Goal: Information Seeking & Learning: Learn about a topic

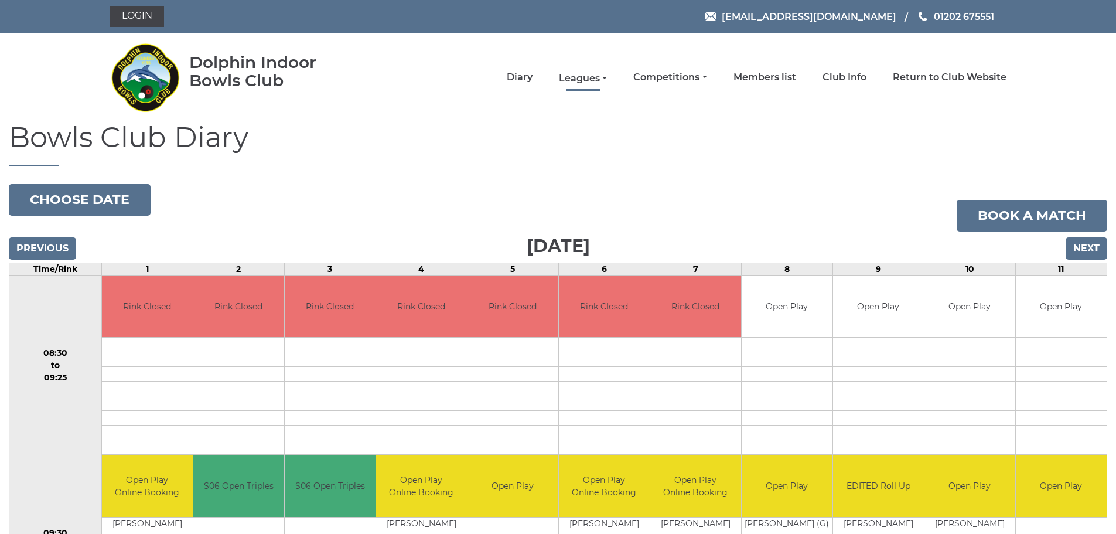
click at [605, 77] on link "Leagues" at bounding box center [583, 78] width 48 height 13
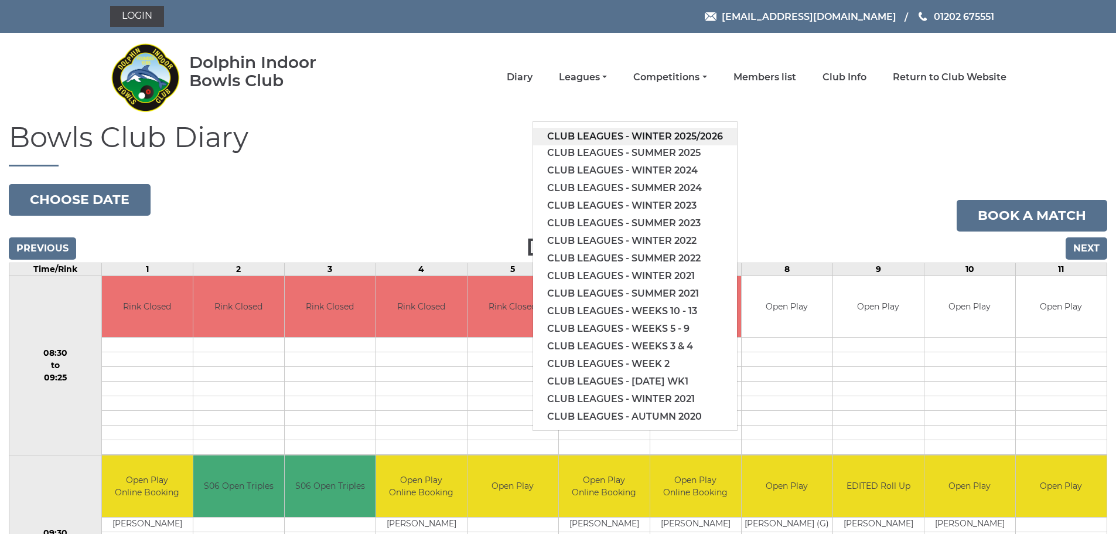
click at [605, 134] on link "Club leagues - Winter 2025/2026" at bounding box center [635, 137] width 204 height 18
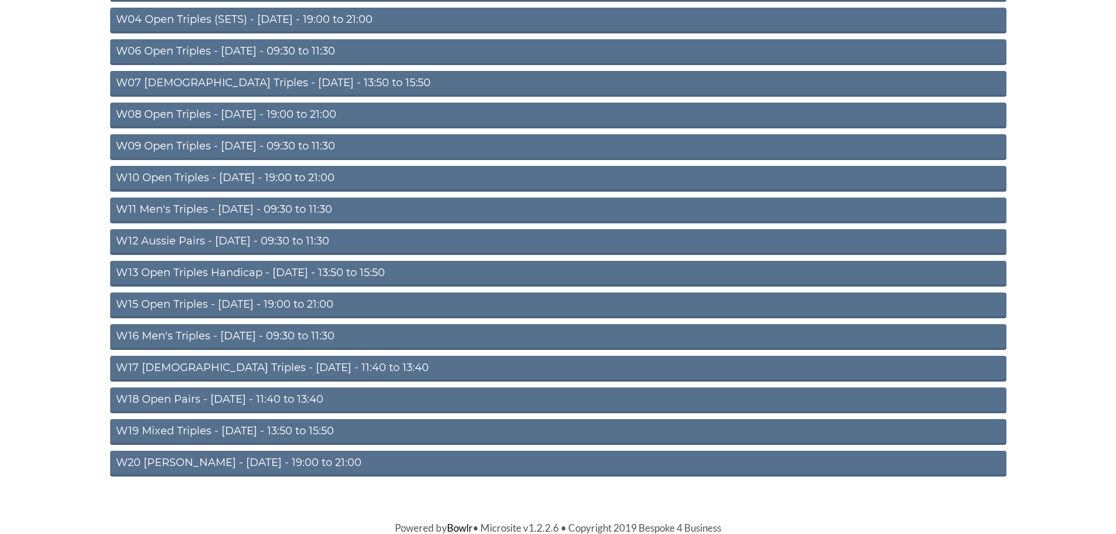
scroll to position [284, 0]
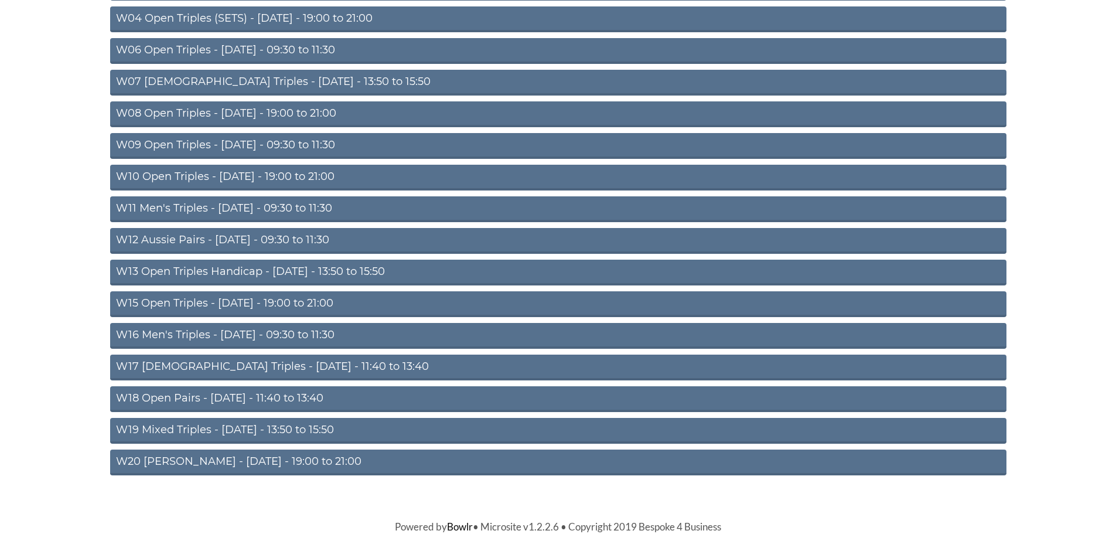
click at [299, 459] on link "W20 Aussie Pairs - Friday - 19:00 to 21:00" at bounding box center [558, 463] width 897 height 26
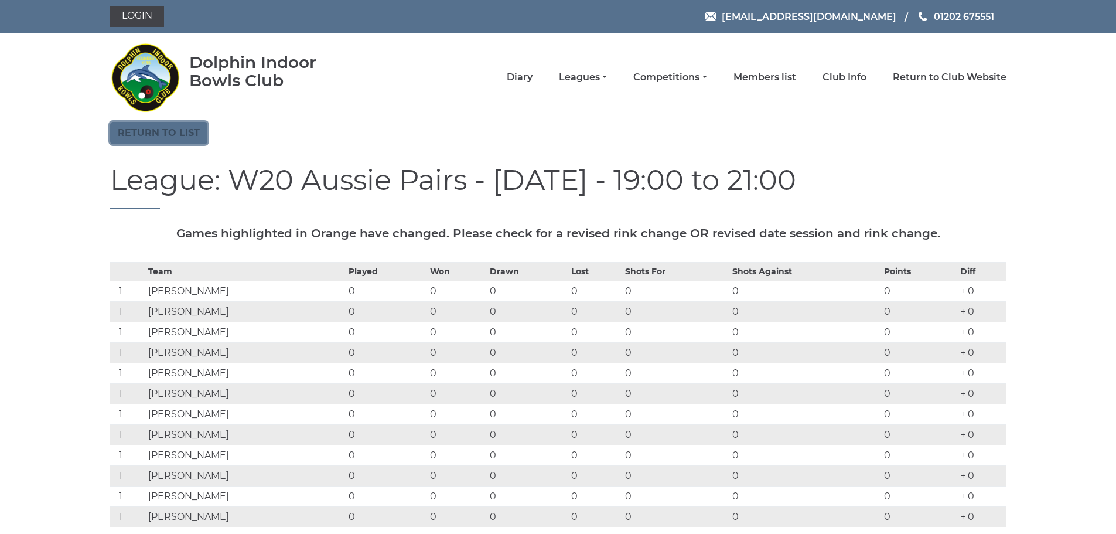
click at [170, 132] on link "Return to list" at bounding box center [158, 133] width 97 height 22
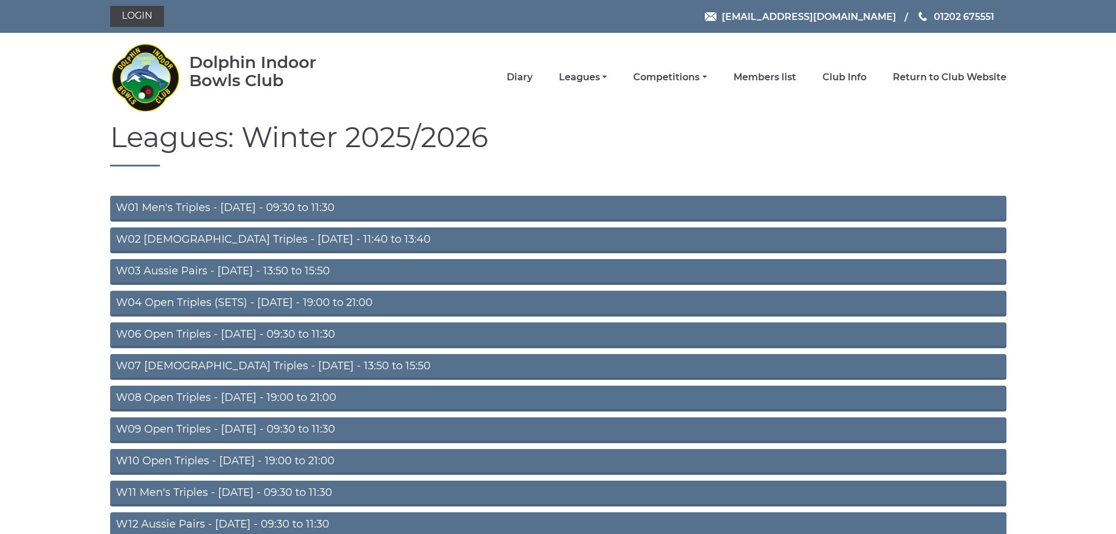
click at [297, 268] on link "W03 Aussie Pairs - Monday - 13:50 to 15:50" at bounding box center [558, 272] width 897 height 26
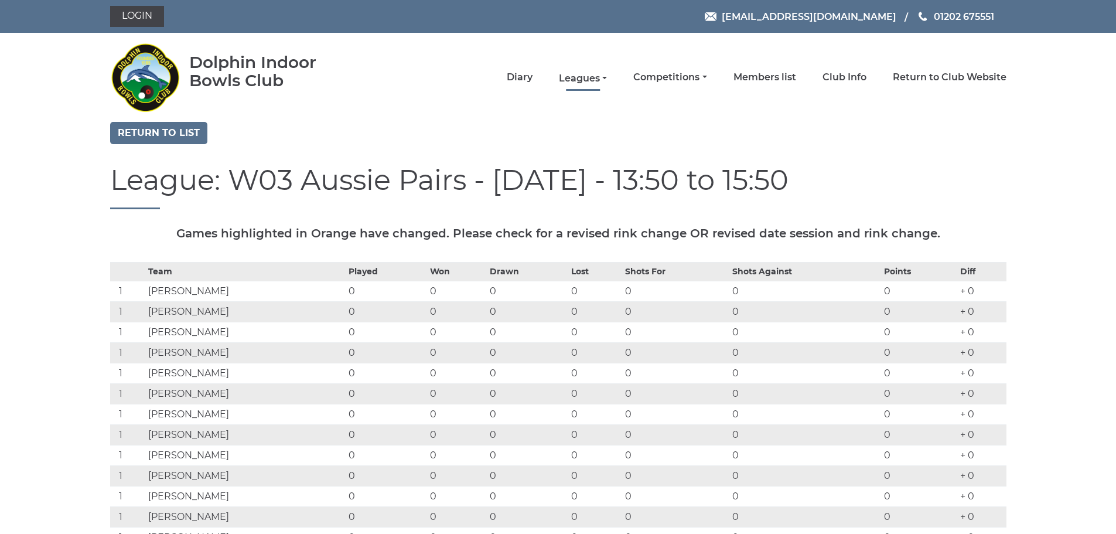
click at [607, 77] on link "Leagues" at bounding box center [583, 78] width 48 height 13
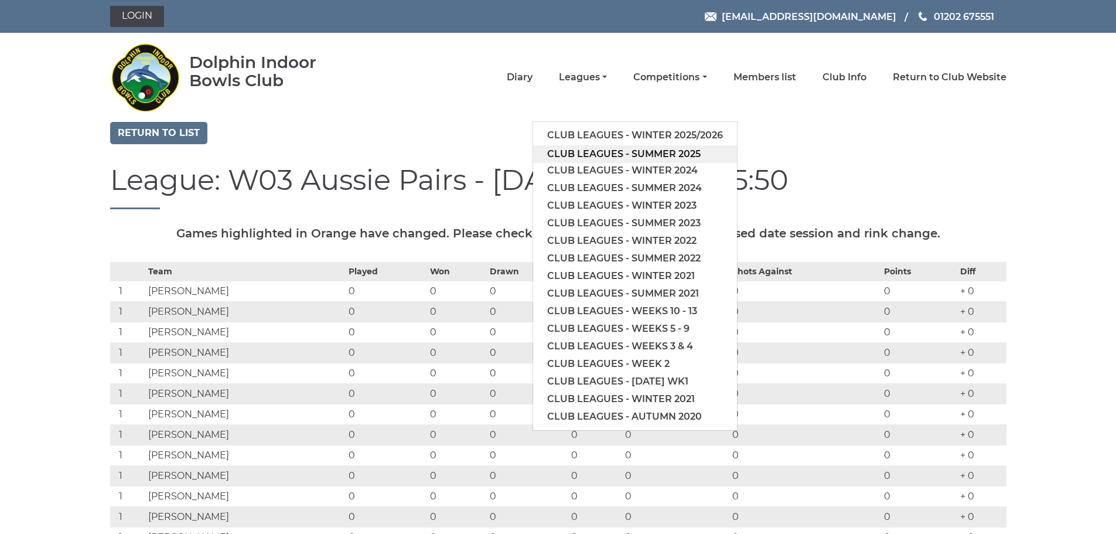
click at [597, 152] on link "Club leagues - Summer 2025" at bounding box center [635, 154] width 204 height 18
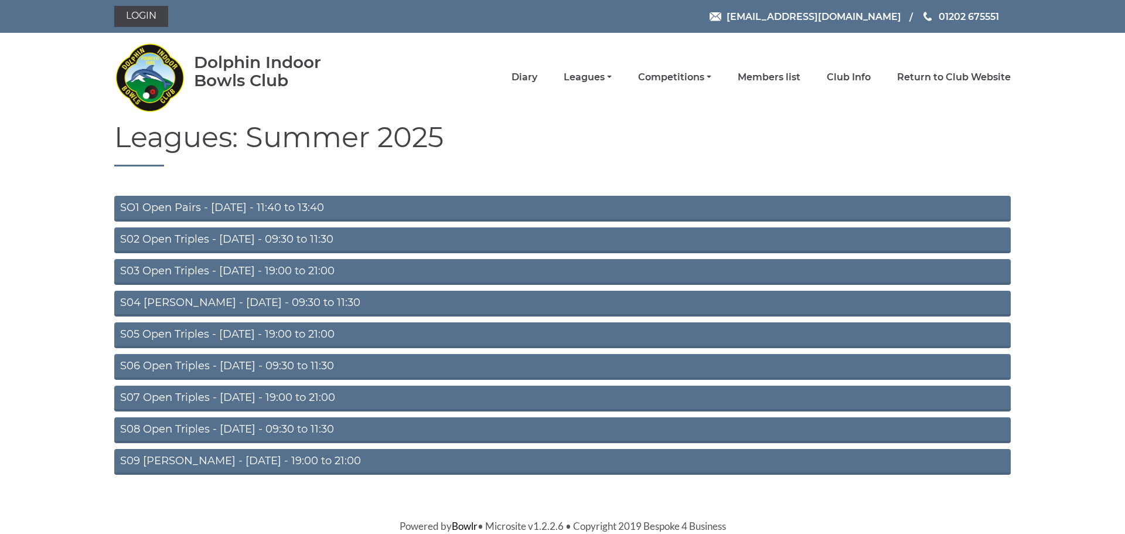
click at [306, 333] on link "S05 Open Triples - Wednesday - 19:00 to 21:00" at bounding box center [562, 335] width 897 height 26
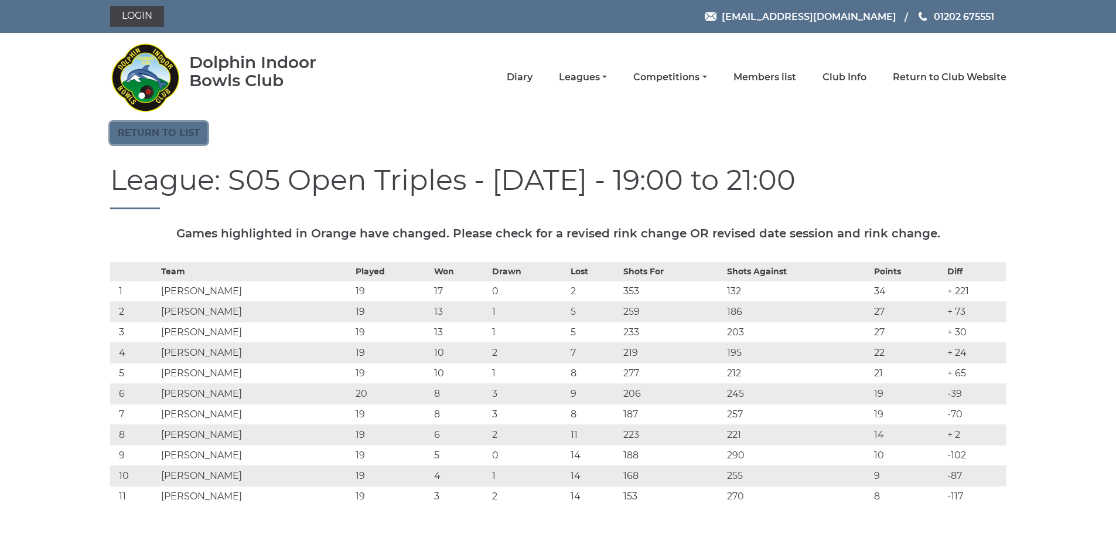
click at [188, 133] on link "Return to list" at bounding box center [158, 133] width 97 height 22
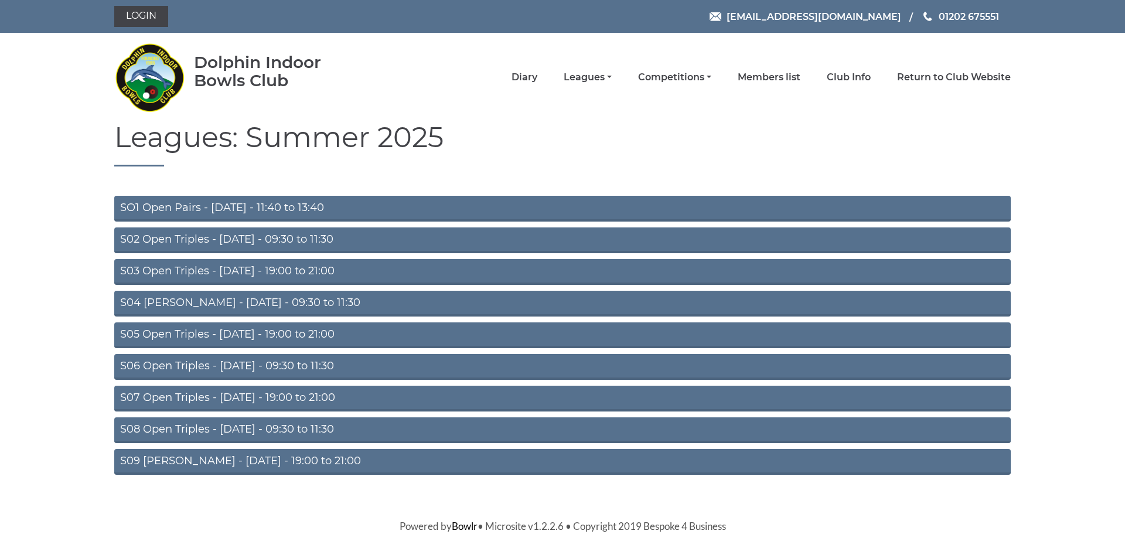
click at [333, 395] on link "S07 Open Triples - [DATE] - 19:00 to 21:00" at bounding box center [562, 399] width 897 height 26
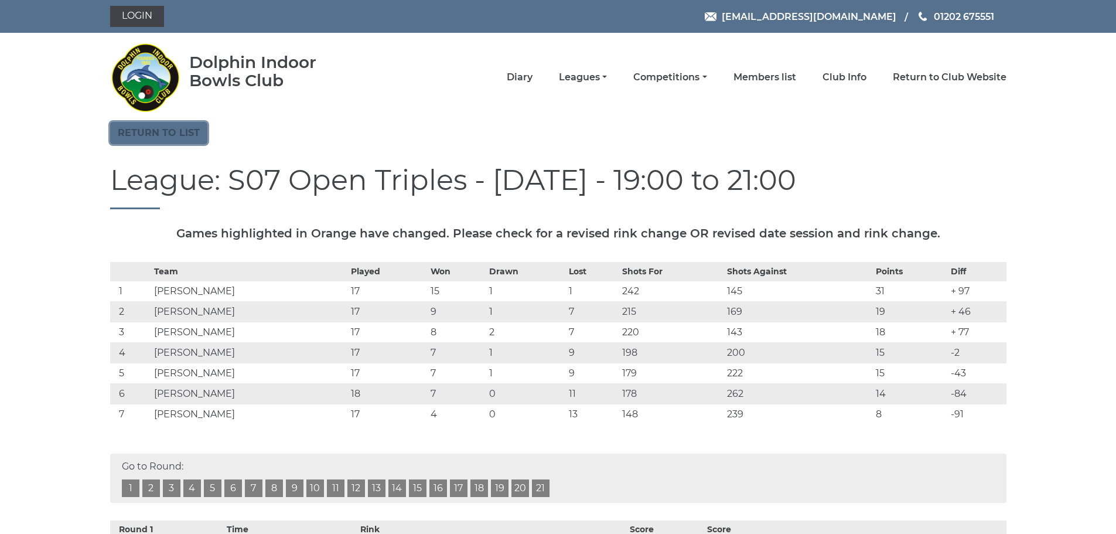
click at [181, 130] on link "Return to list" at bounding box center [158, 133] width 97 height 22
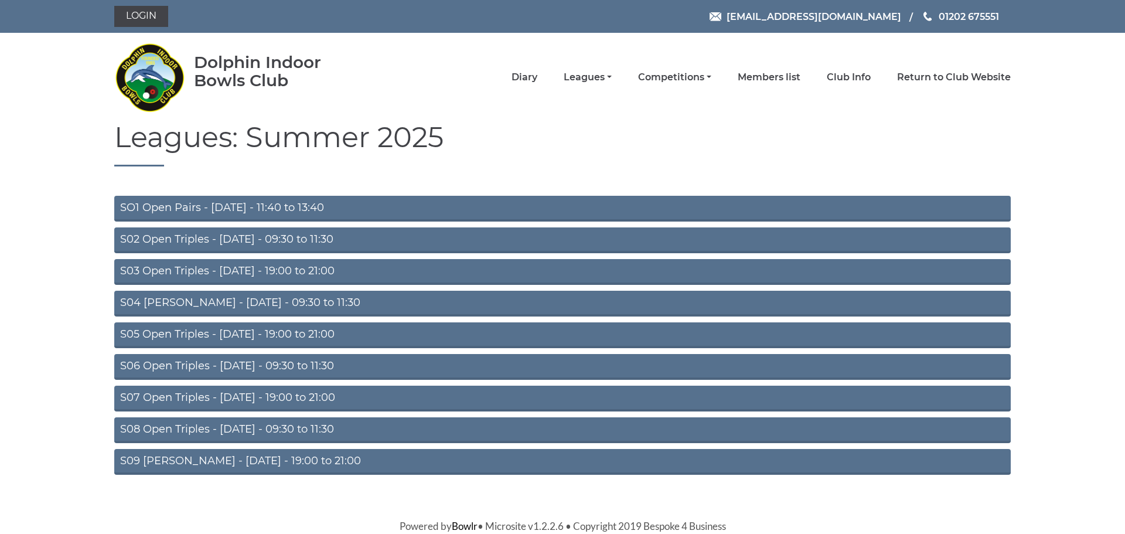
click at [311, 458] on link "S09 Aussie Pairs - Friday - 19:00 to 21:00" at bounding box center [562, 462] width 897 height 26
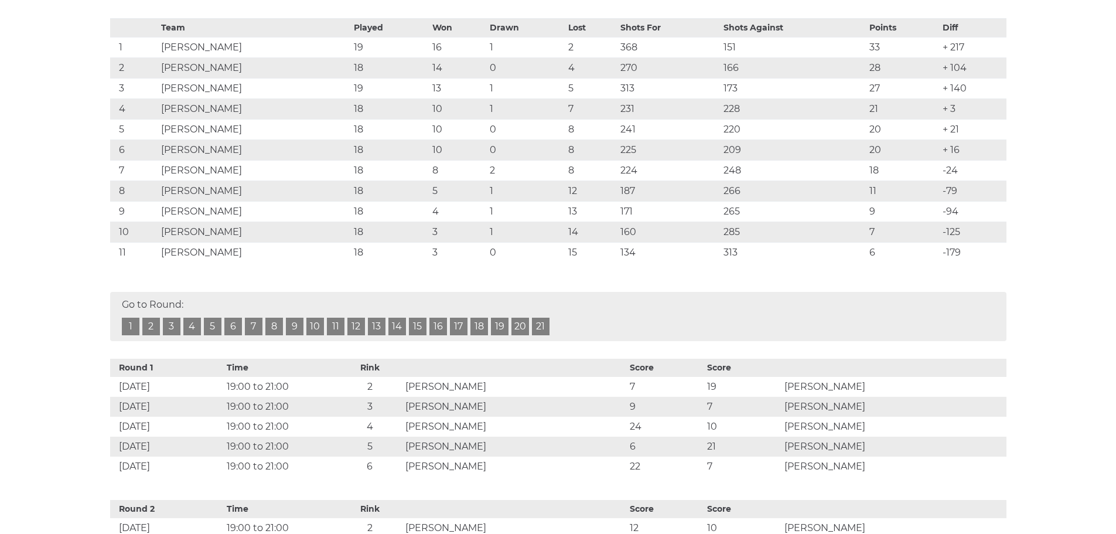
scroll to position [72, 0]
